Goal: Check status: Check status

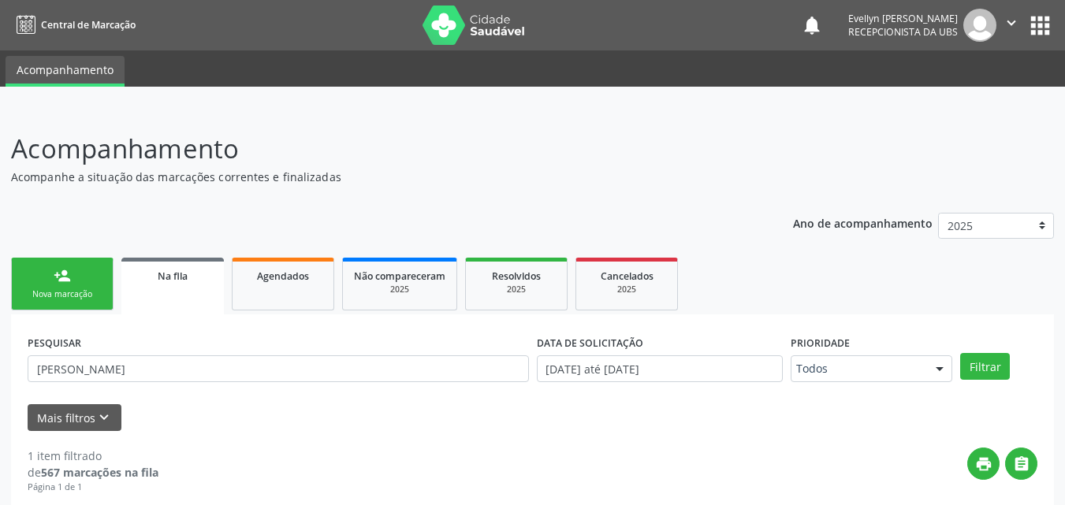
scroll to position [157, 0]
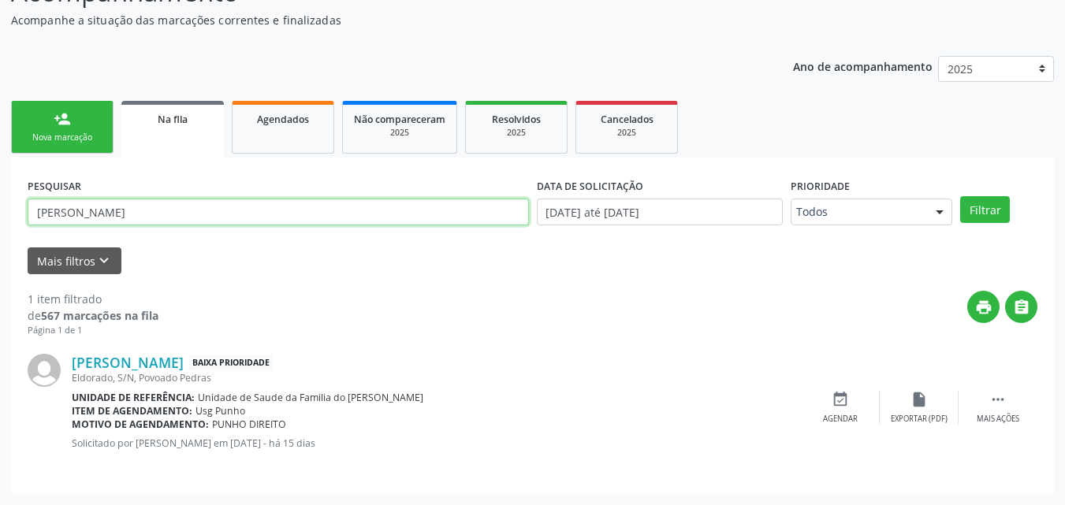
click at [210, 202] on input "[PERSON_NAME]" at bounding box center [278, 212] width 501 height 27
click at [261, 150] on link "Agendados" at bounding box center [283, 127] width 102 height 53
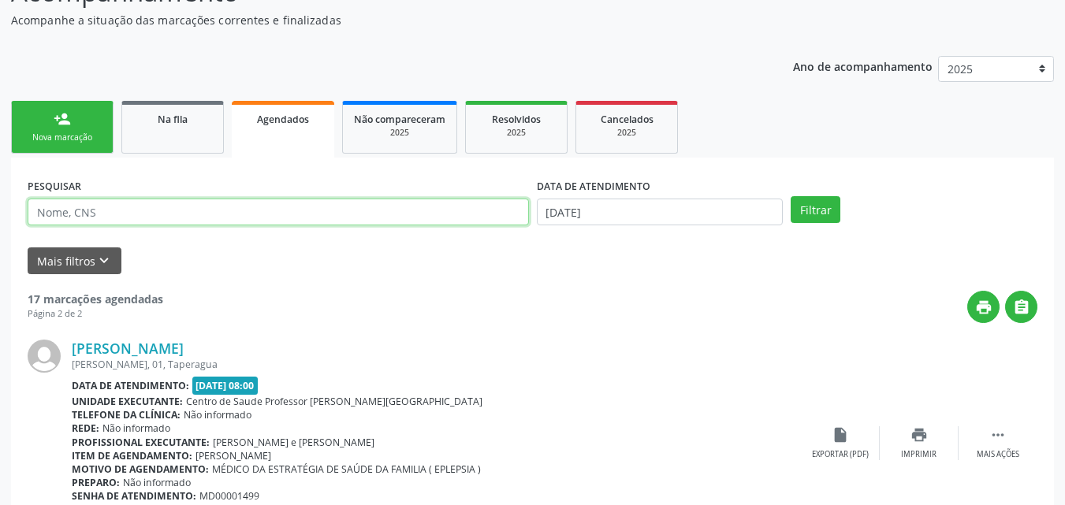
click at [422, 223] on input "text" at bounding box center [278, 212] width 501 height 27
click at [454, 200] on input "text" at bounding box center [278, 212] width 501 height 27
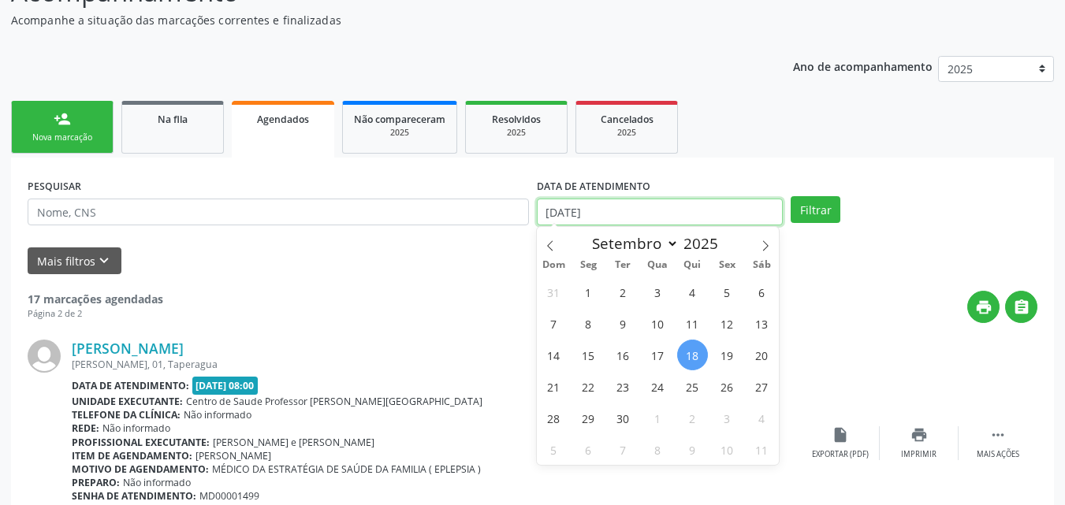
click at [593, 214] on input "[DATE]" at bounding box center [660, 212] width 247 height 27
click at [542, 253] on span at bounding box center [550, 240] width 27 height 27
select select "6"
click at [623, 292] on span "1" at bounding box center [623, 292] width 31 height 31
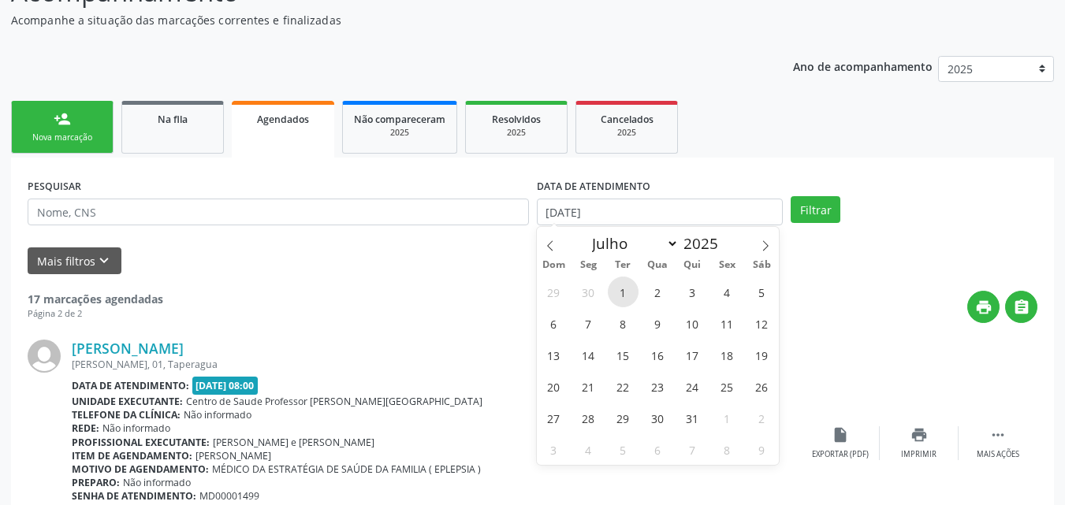
type input "[DATE]"
click at [761, 244] on icon at bounding box center [765, 245] width 11 height 11
select select "9"
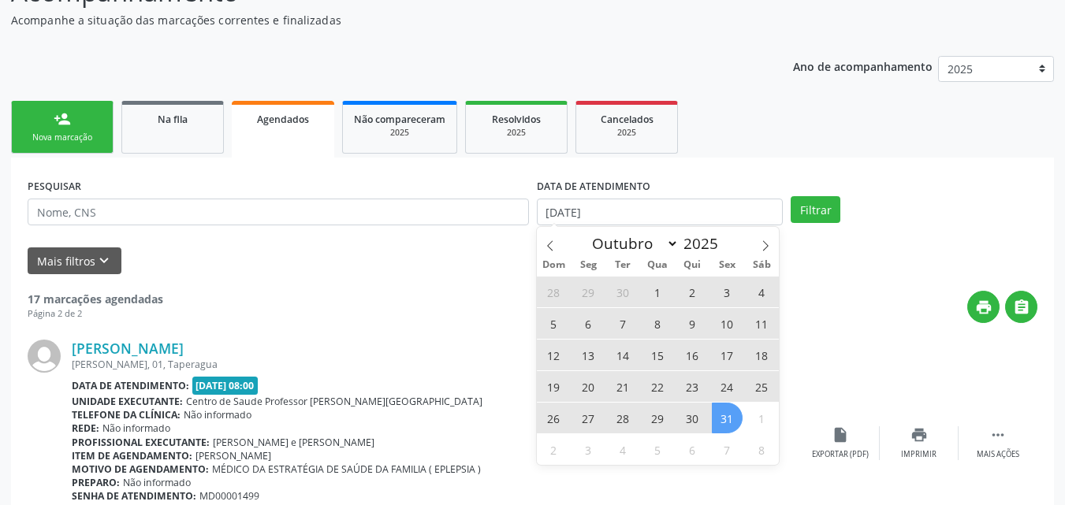
click at [721, 427] on span "31" at bounding box center [727, 418] width 31 height 31
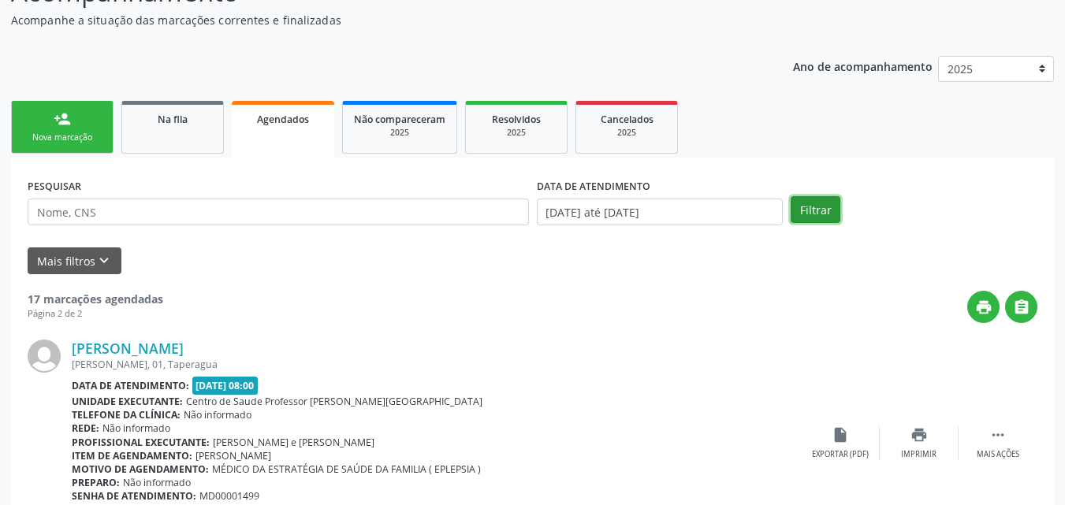
click at [809, 216] on button "Filtrar" at bounding box center [815, 209] width 50 height 27
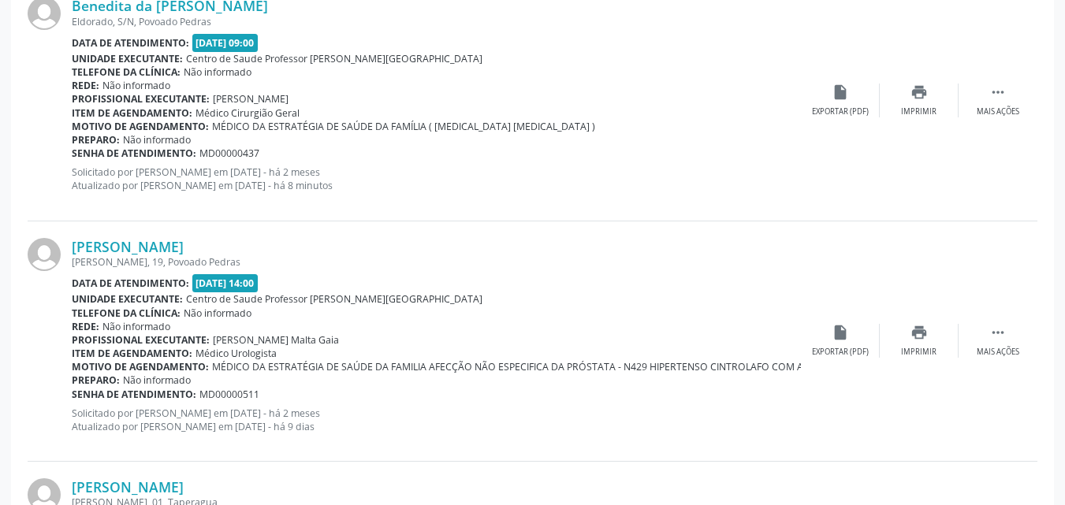
scroll to position [3657, 0]
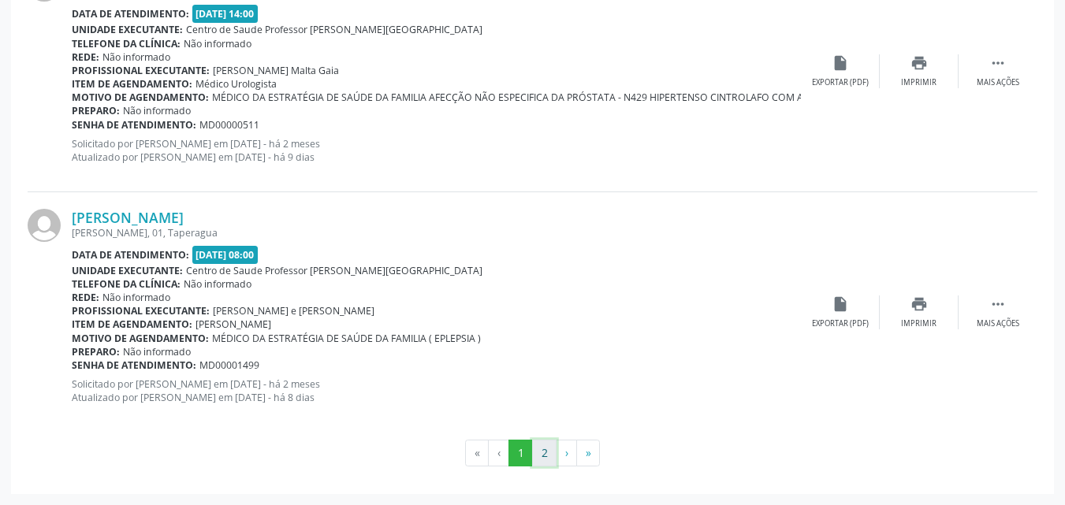
click at [545, 451] on button "2" at bounding box center [544, 453] width 24 height 27
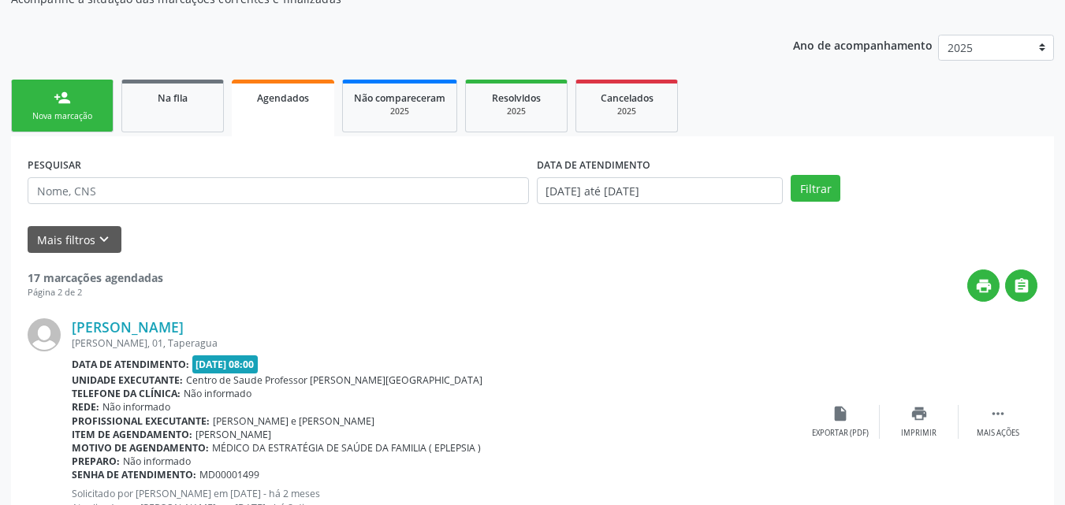
scroll to position [0, 0]
